Goal: Task Accomplishment & Management: Use online tool/utility

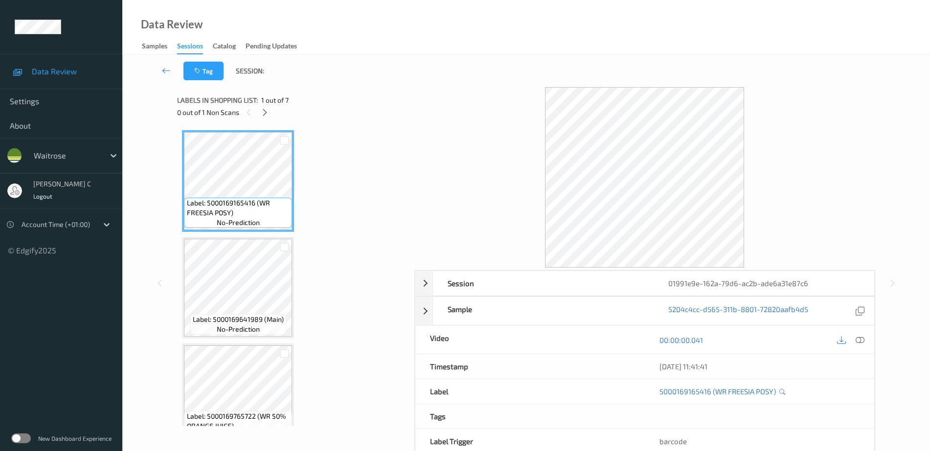
click at [262, 120] on div "Labels in shopping list: 1 out of 7 0 out of 1 Non Scans" at bounding box center [292, 106] width 230 height 38
drag, startPoint x: 276, startPoint y: 111, endPoint x: 272, endPoint y: 114, distance: 5.2
click at [275, 111] on div "0 out of 1 Non Scans" at bounding box center [292, 112] width 230 height 12
click at [262, 117] on icon at bounding box center [265, 112] width 8 height 9
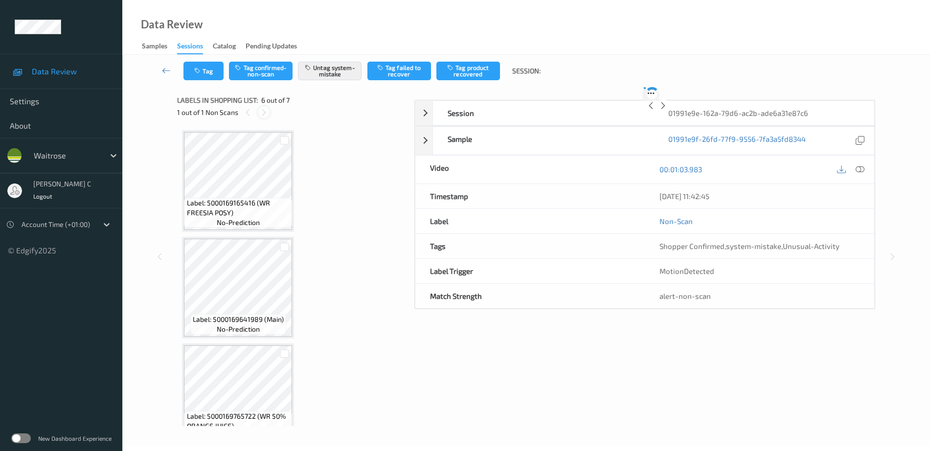
scroll to position [432, 0]
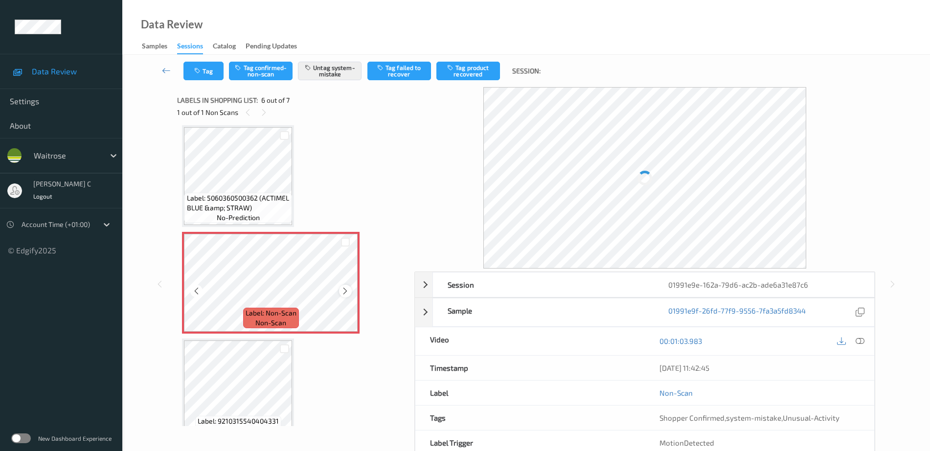
click at [342, 286] on div at bounding box center [345, 291] width 12 height 12
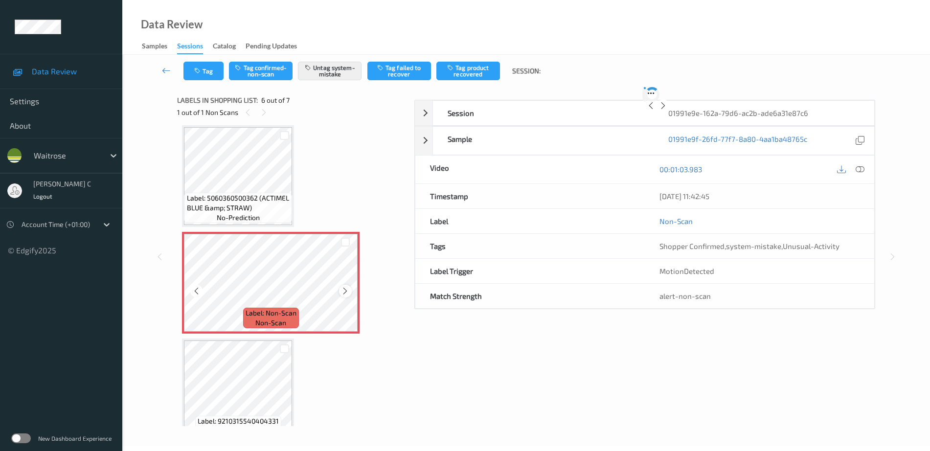
click at [344, 287] on icon at bounding box center [345, 291] width 8 height 9
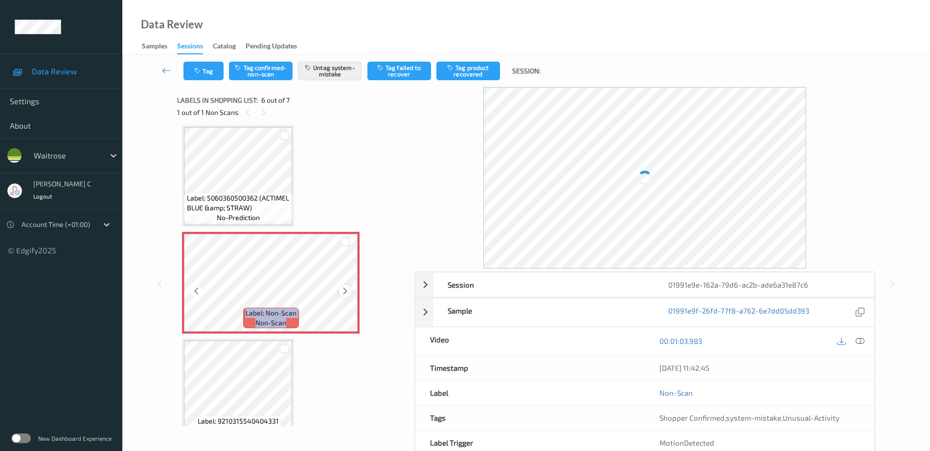
click at [344, 287] on icon at bounding box center [345, 291] width 8 height 9
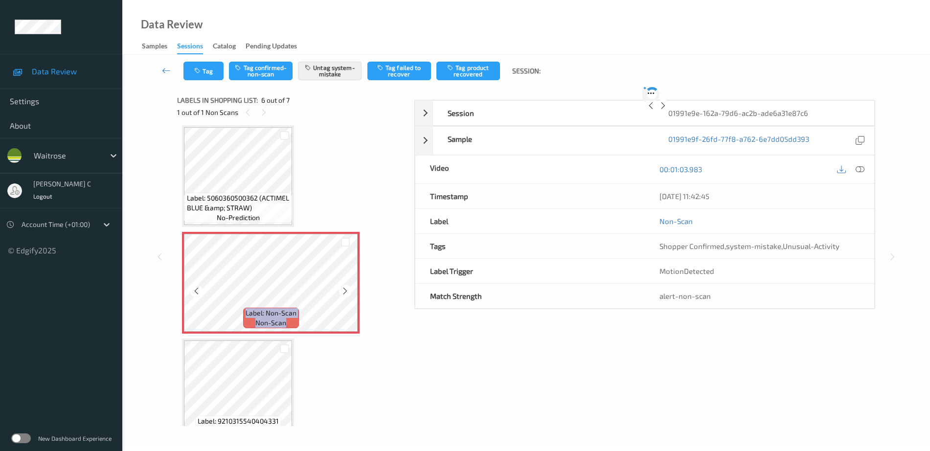
click at [344, 288] on icon at bounding box center [345, 291] width 8 height 9
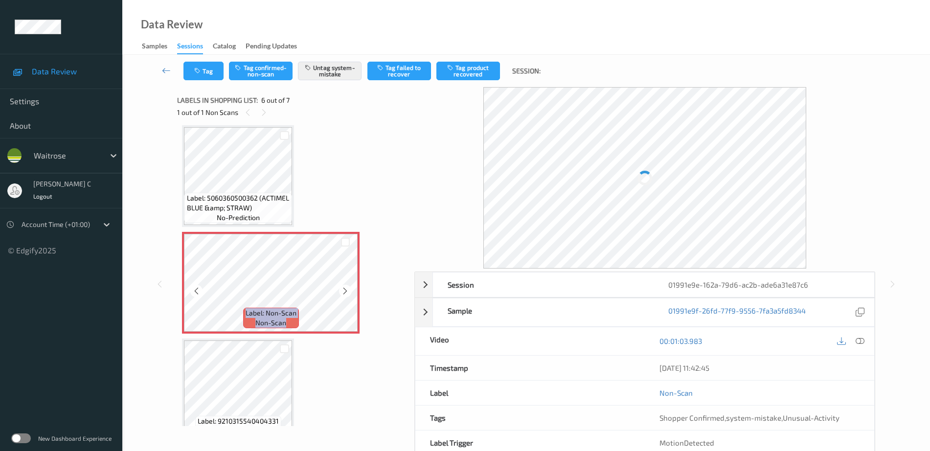
click at [344, 288] on icon at bounding box center [345, 291] width 8 height 9
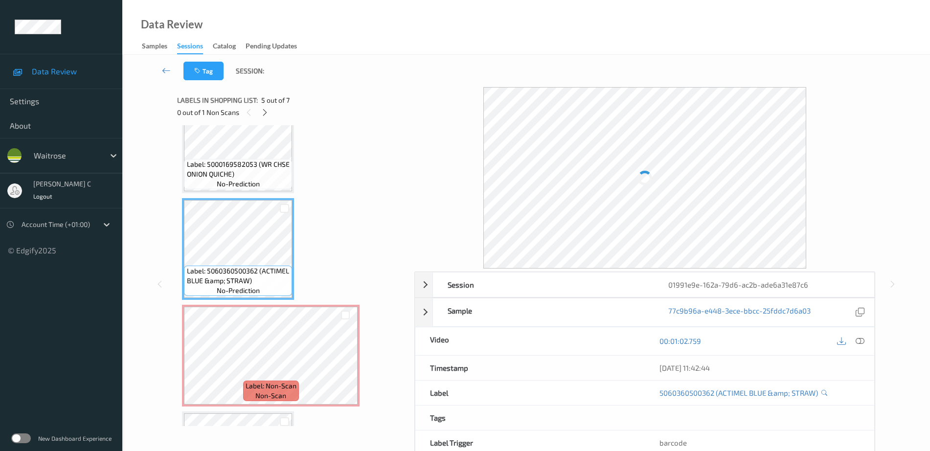
scroll to position [309, 0]
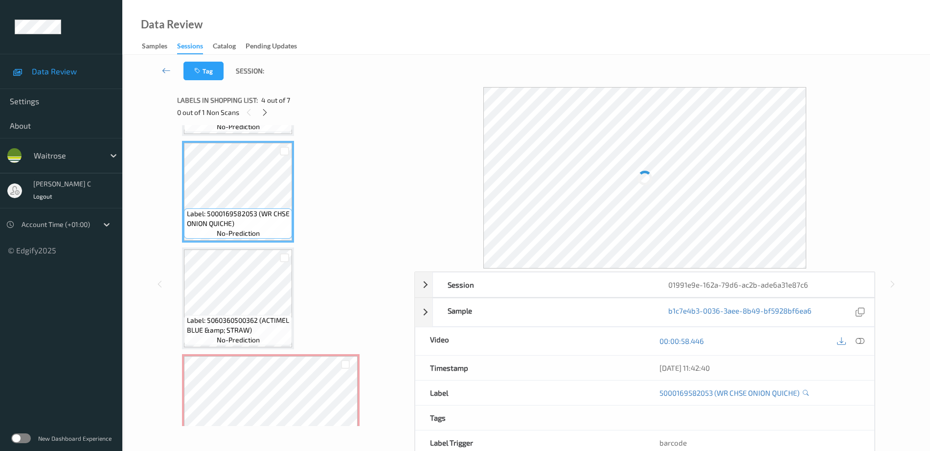
drag, startPoint x: 863, startPoint y: 337, endPoint x: 839, endPoint y: 343, distance: 24.3
click at [862, 338] on icon at bounding box center [860, 341] width 9 height 9
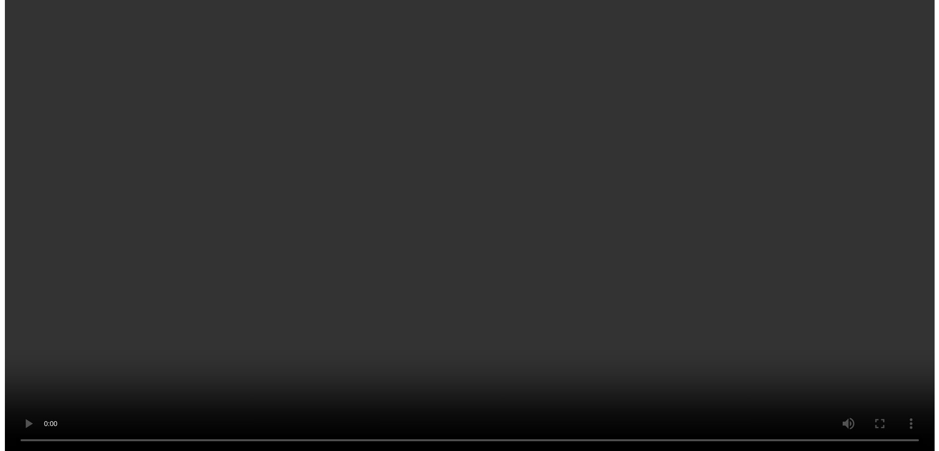
scroll to position [370, 0]
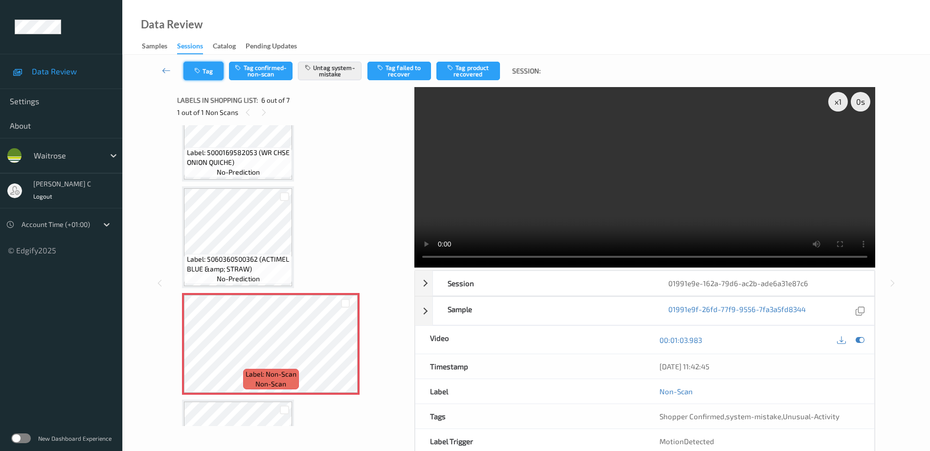
click at [204, 77] on button "Tag" at bounding box center [203, 71] width 40 height 19
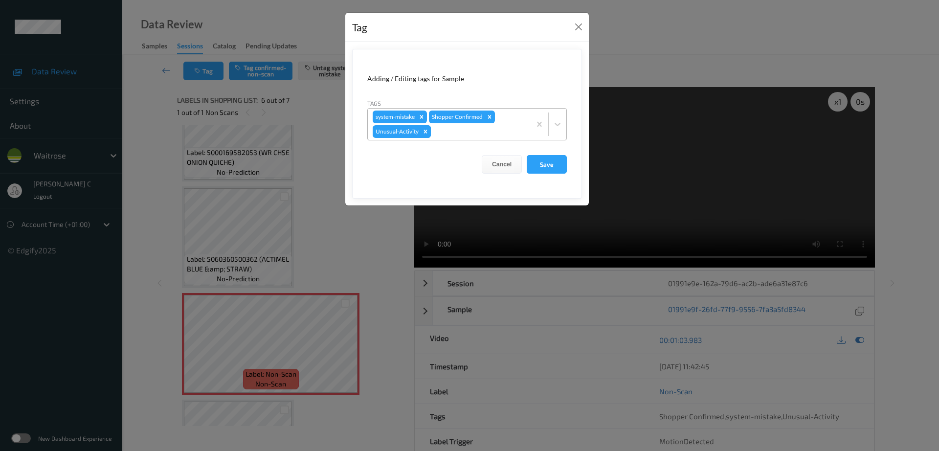
drag, startPoint x: 424, startPoint y: 131, endPoint x: 524, endPoint y: 156, distance: 102.4
click at [427, 132] on icon "Remove Unusual-Activity" at bounding box center [425, 131] width 7 height 7
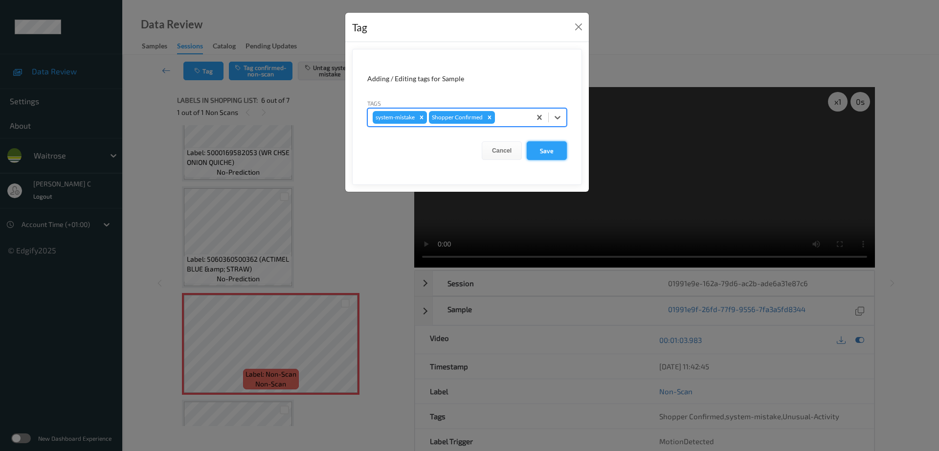
click at [542, 145] on button "Save" at bounding box center [547, 150] width 40 height 19
